Goal: Find specific page/section: Locate a particular part of the current website

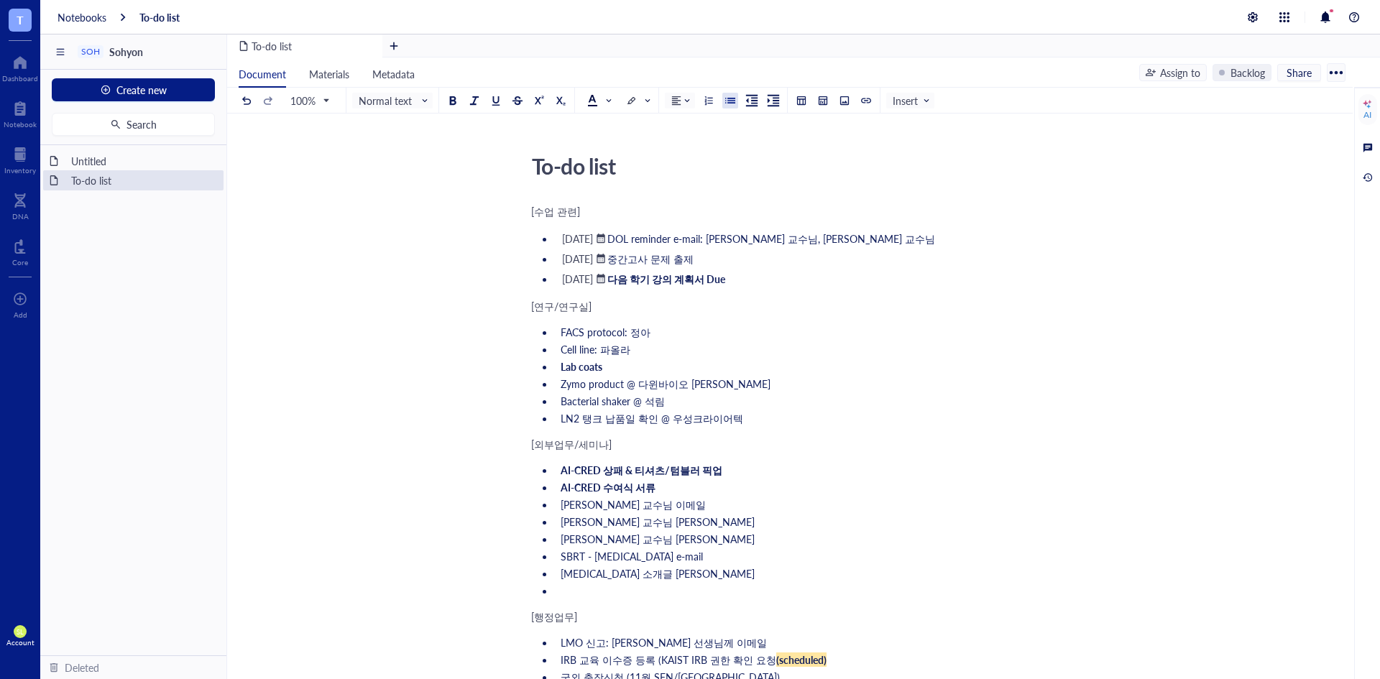
click at [616, 556] on span "SBRT - [MEDICAL_DATA] e-mail" at bounding box center [632, 556] width 142 height 14
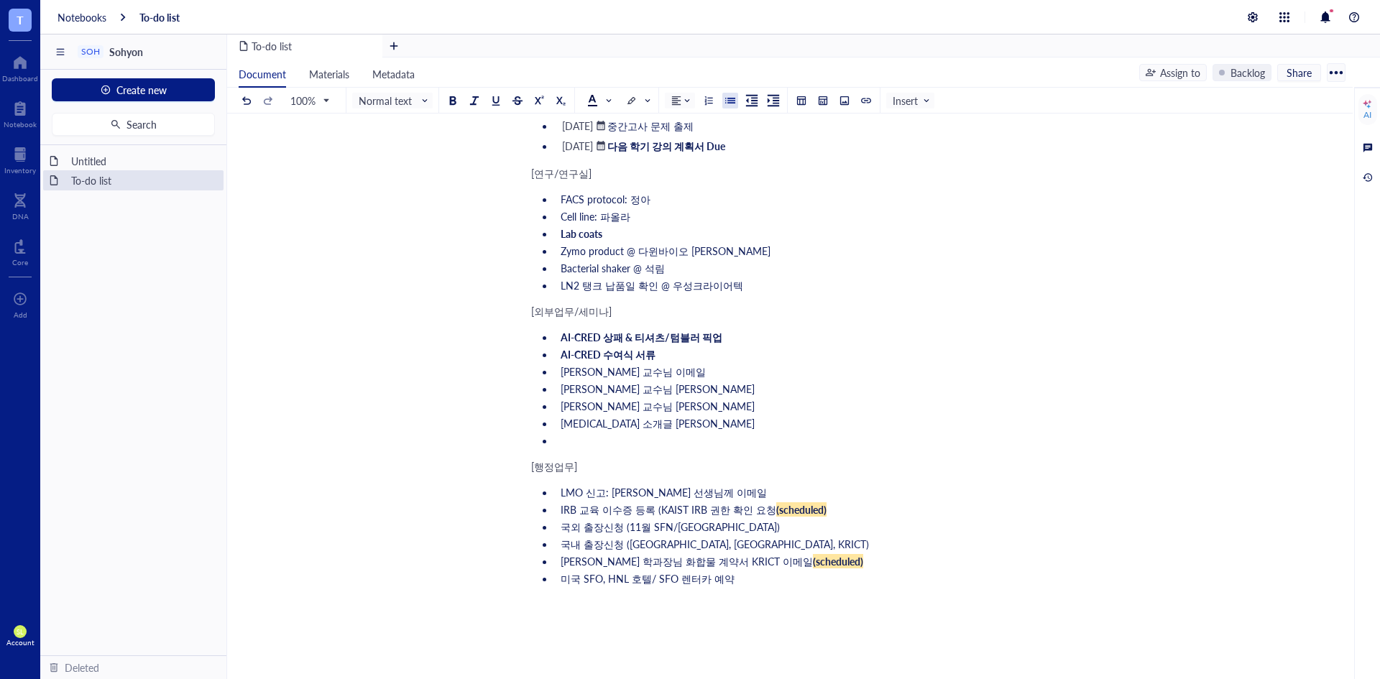
scroll to position [144, 0]
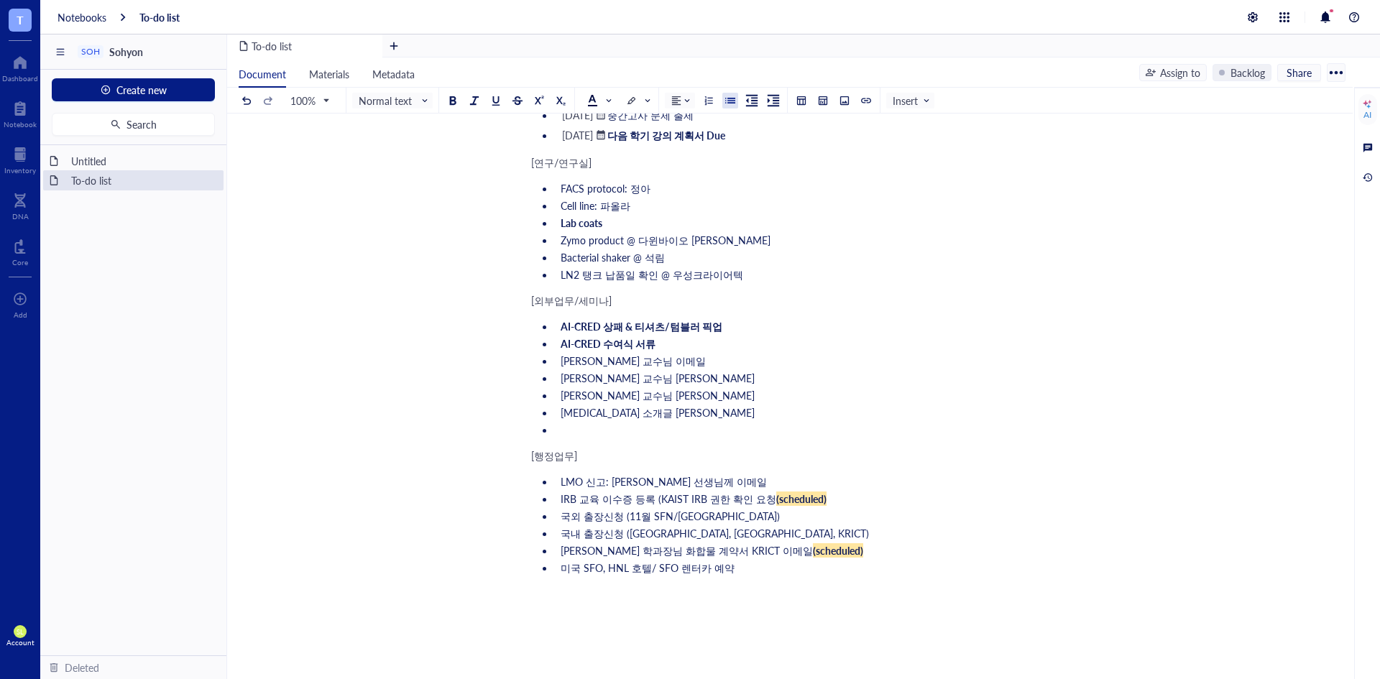
click at [834, 554] on li "이승재 학과장님 화합물 계약서 KRICT 이메일 (scheduled)" at bounding box center [799, 551] width 488 height 14
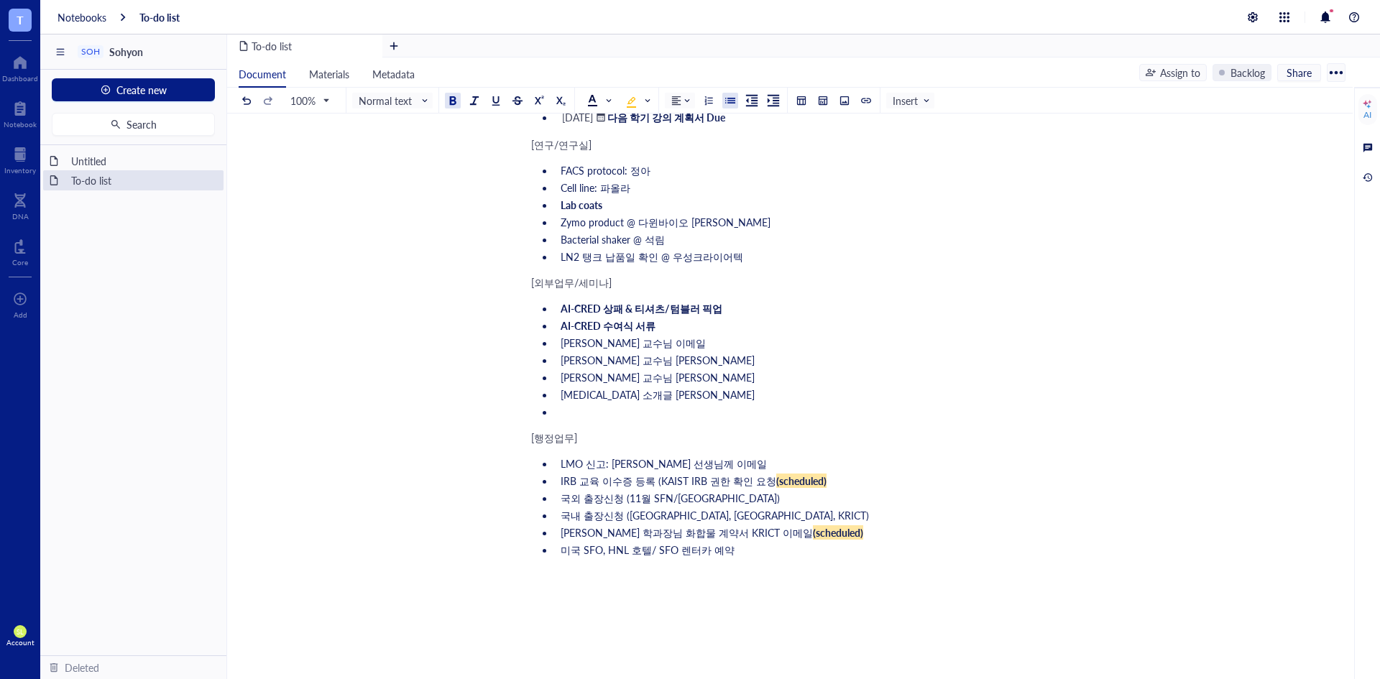
scroll to position [168, 0]
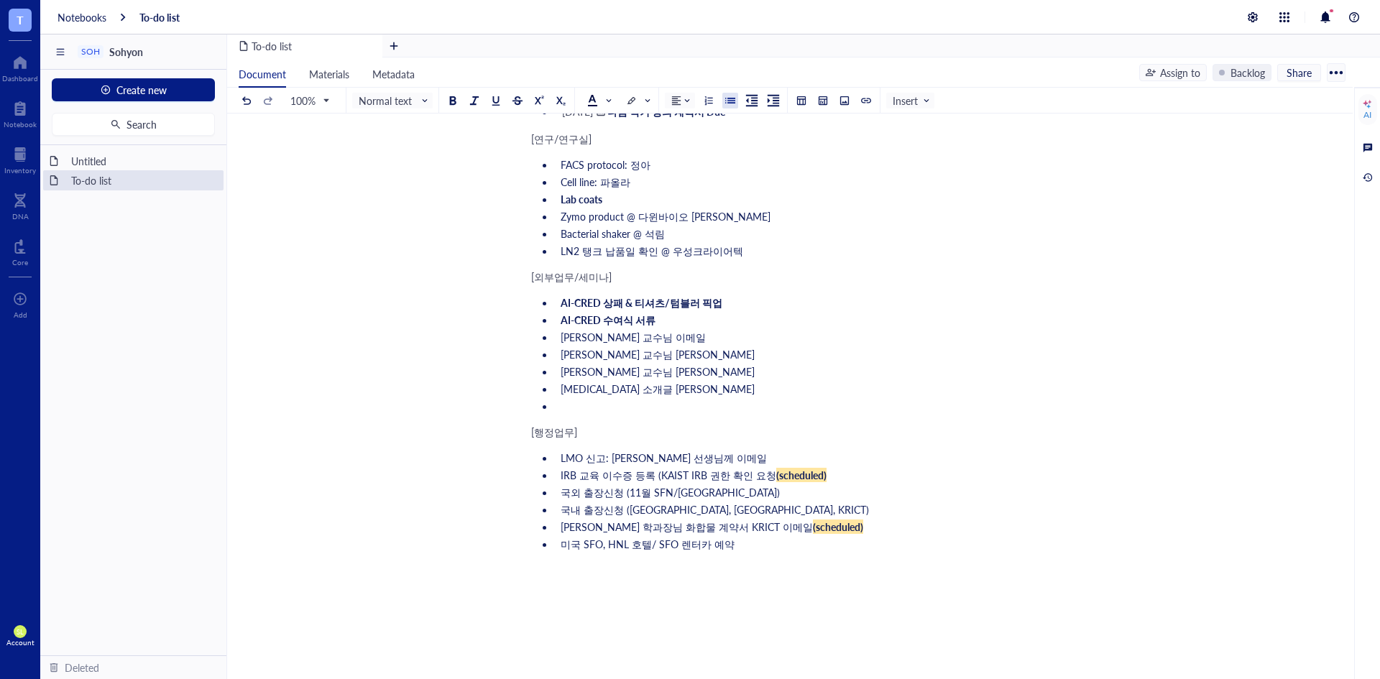
click at [767, 256] on li "LN2 탱크 납품일 확인 @ 우성크라이어텍" at bounding box center [799, 251] width 488 height 14
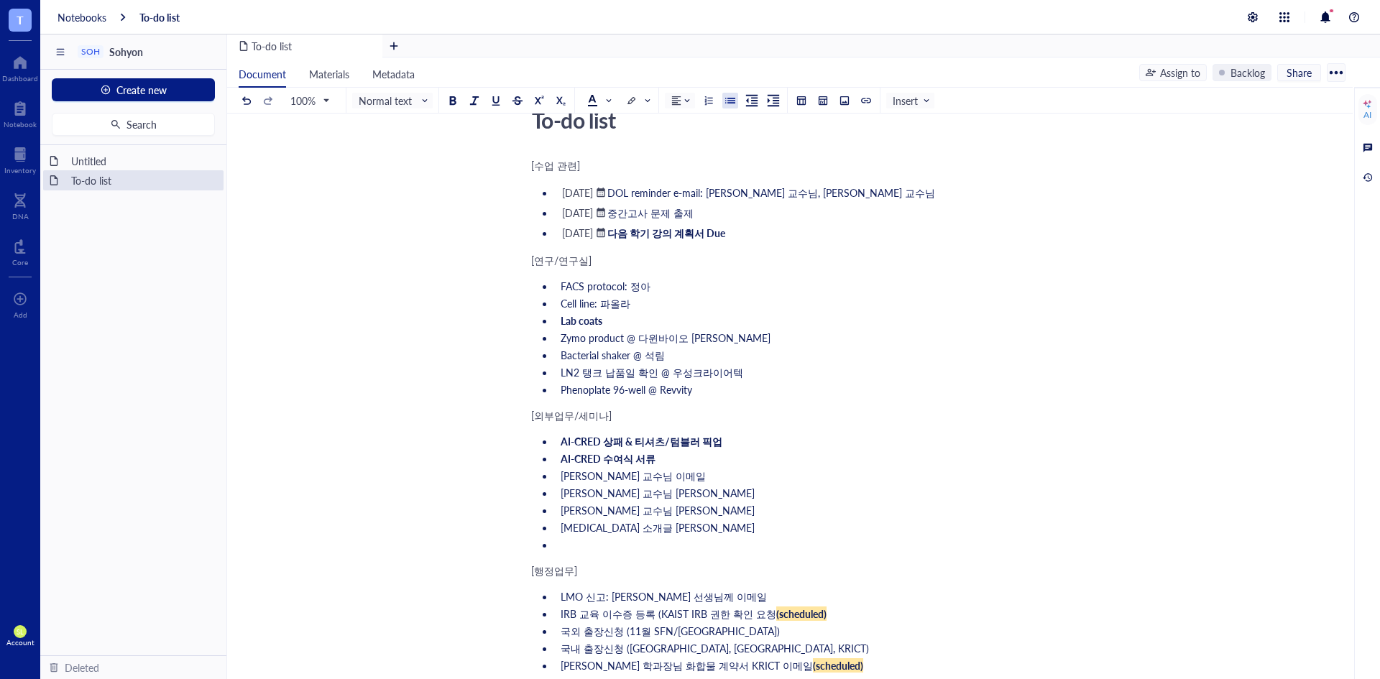
scroll to position [45, 0]
click at [608, 336] on span "Zymo product @ 다윈바이오 [PERSON_NAME]" at bounding box center [666, 338] width 210 height 14
click at [761, 380] on li "LN2 탱크 납품일 확인 @ 우성크라이어텍" at bounding box center [799, 373] width 488 height 14
